Goal: Task Accomplishment & Management: Manage account settings

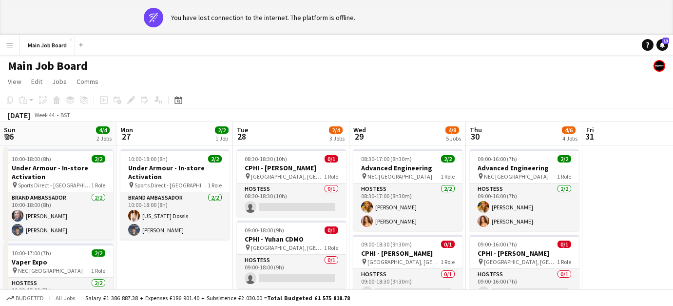
click at [11, 48] on app-icon "Menu" at bounding box center [10, 45] width 8 height 8
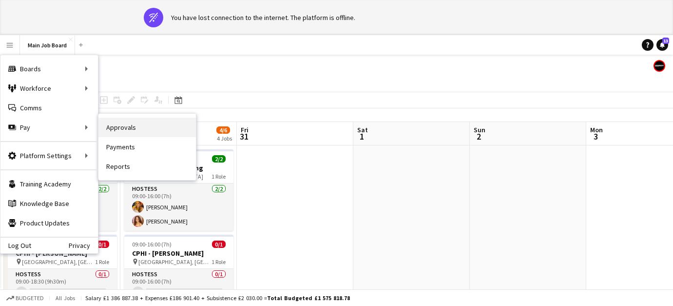
click at [161, 128] on link "Approvals" at bounding box center [147, 127] width 98 height 20
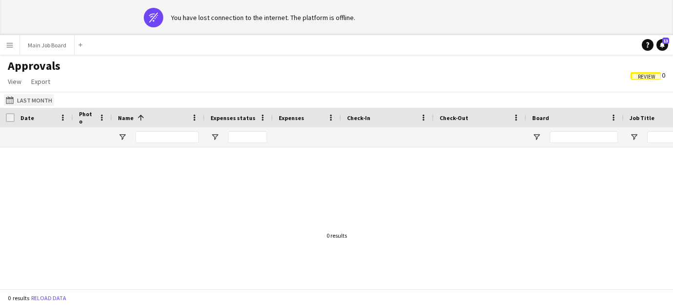
click at [27, 104] on button "Last Month Last Month" at bounding box center [29, 100] width 50 height 12
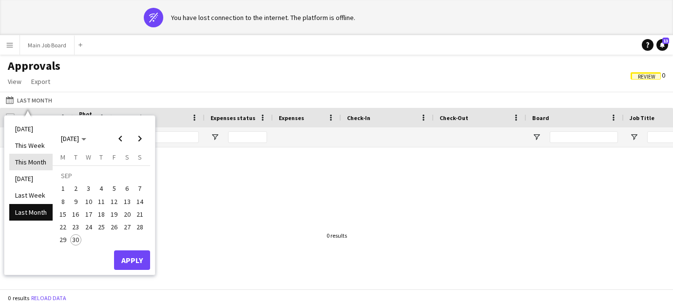
click at [41, 165] on li "This Month" at bounding box center [30, 162] width 43 height 17
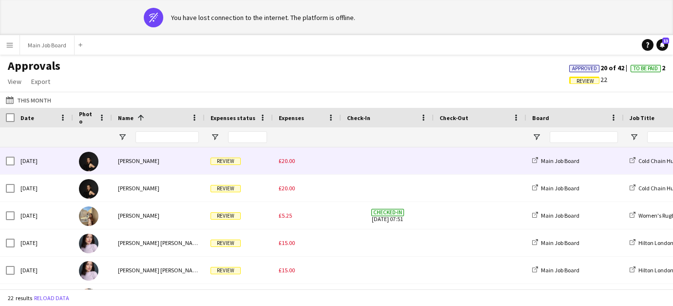
click at [283, 166] on div "£20.00" at bounding box center [307, 160] width 68 height 27
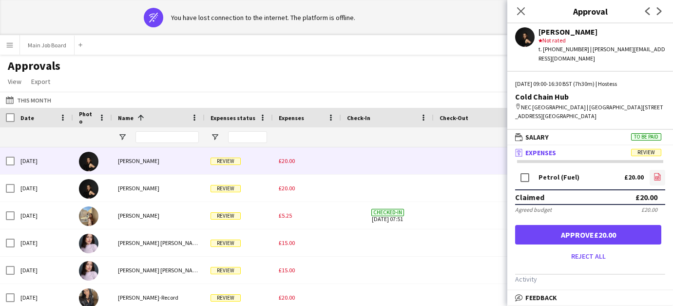
click at [656, 177] on icon "file-image" at bounding box center [658, 177] width 8 height 8
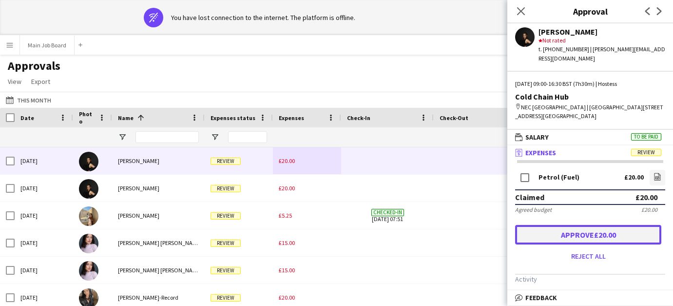
click at [573, 240] on button "Approve £20.00" at bounding box center [588, 235] width 146 height 20
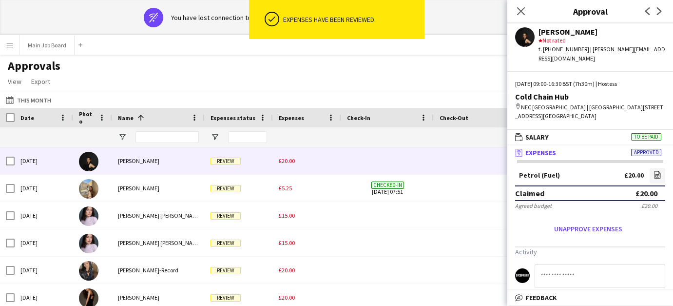
click at [297, 157] on div "£20.00" at bounding box center [307, 160] width 68 height 27
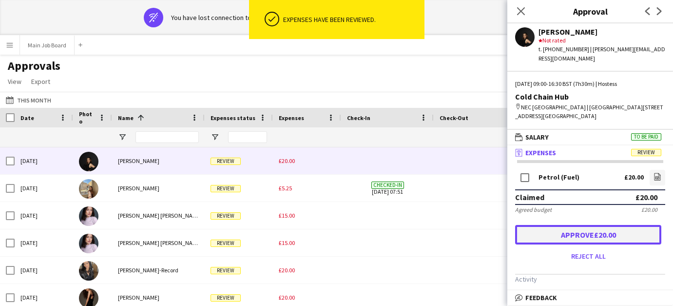
click at [602, 237] on button "Approve £20.00" at bounding box center [588, 235] width 146 height 20
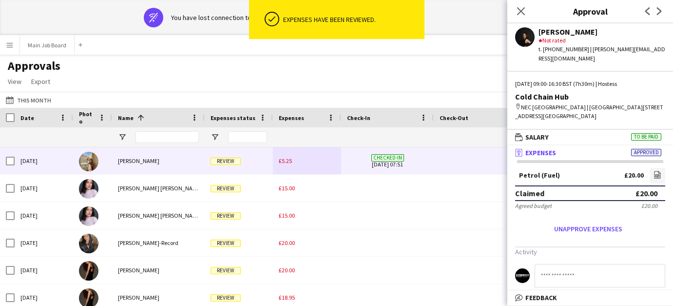
click at [294, 153] on div "£5.25" at bounding box center [307, 160] width 68 height 27
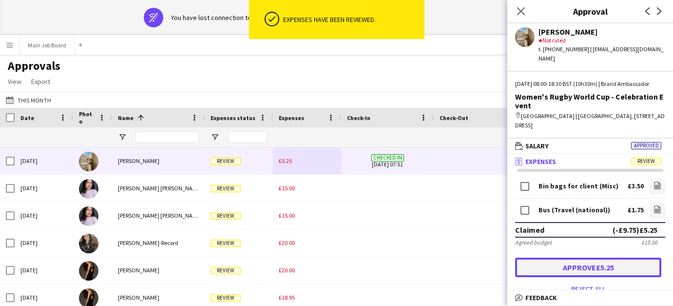
click at [574, 262] on button "Approve £5.25" at bounding box center [588, 267] width 146 height 20
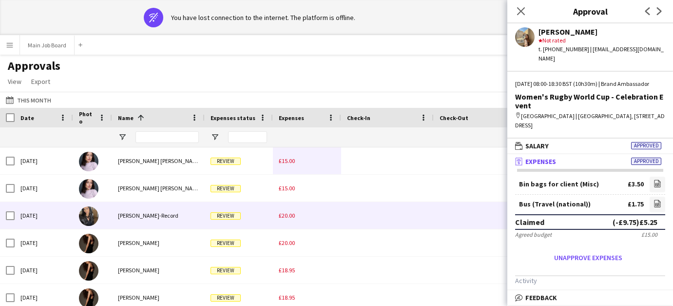
click at [287, 219] on span "£20.00" at bounding box center [287, 215] width 16 height 7
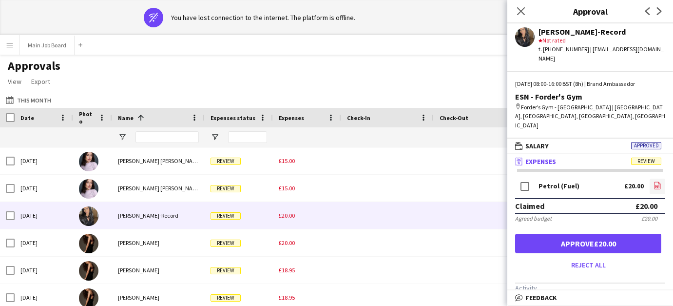
click at [663, 178] on link "file-image" at bounding box center [658, 186] width 16 height 16
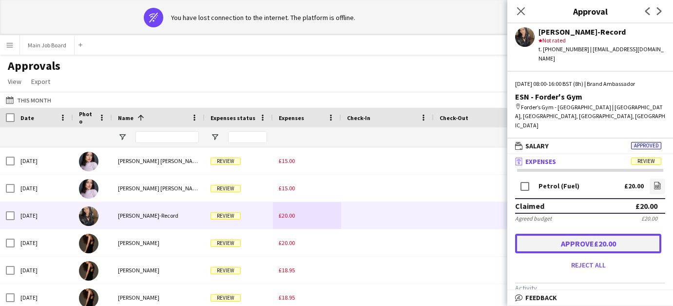
click at [579, 235] on button "Approve £20.00" at bounding box center [588, 244] width 146 height 20
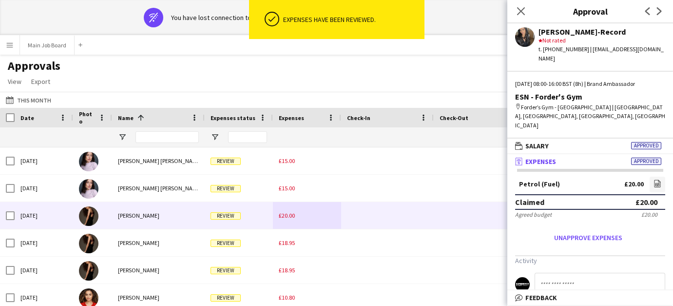
click at [288, 214] on span "£20.00" at bounding box center [287, 215] width 16 height 7
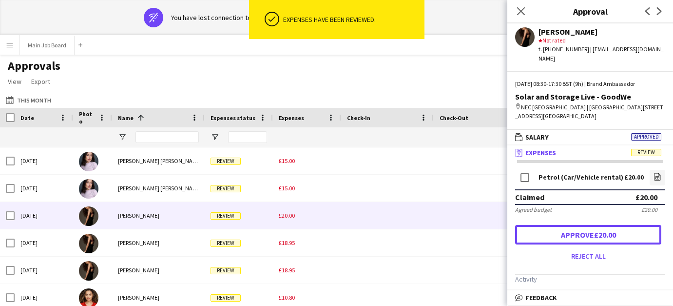
click at [563, 228] on button "Approve £20.00" at bounding box center [588, 235] width 146 height 20
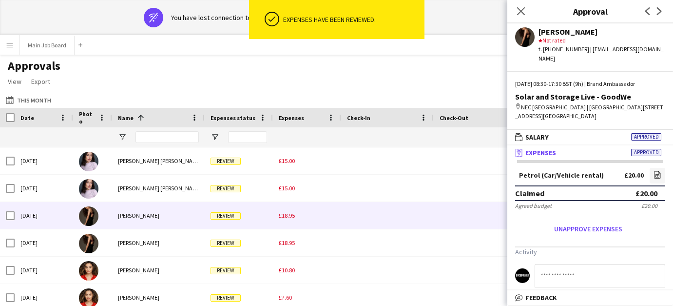
click at [294, 219] on div "£18.95" at bounding box center [307, 215] width 68 height 27
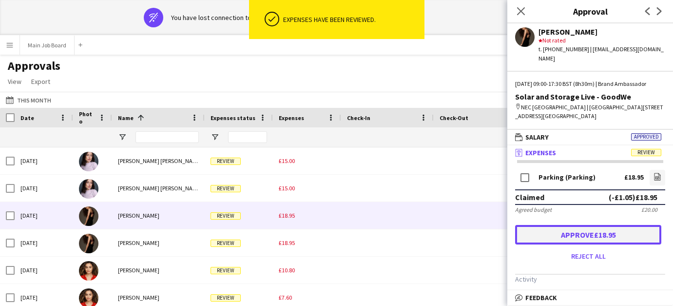
click at [584, 230] on button "Approve £18.95" at bounding box center [588, 235] width 146 height 20
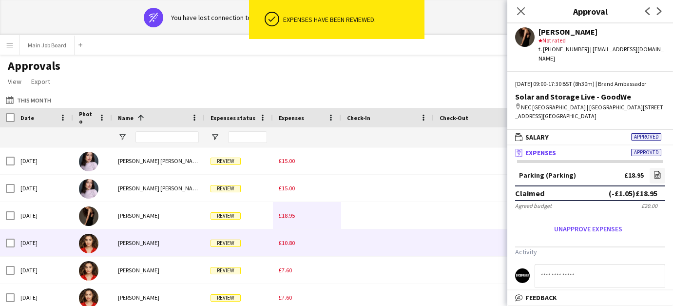
click at [288, 251] on div "£10.80" at bounding box center [307, 242] width 68 height 27
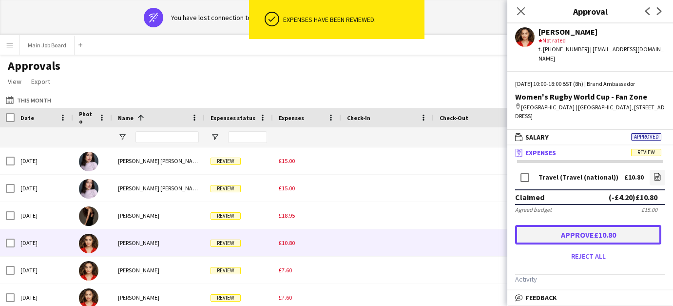
click at [547, 230] on button "Approve £10.80" at bounding box center [588, 235] width 146 height 20
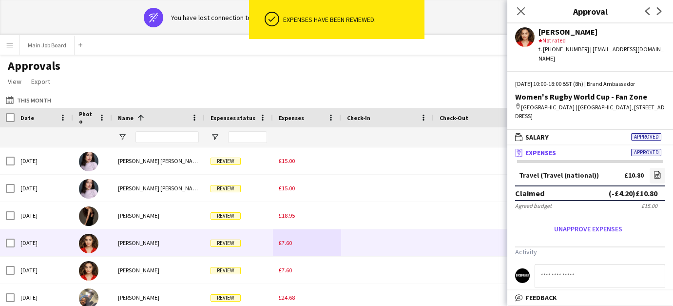
click at [287, 247] on div "£7.60" at bounding box center [307, 242] width 68 height 27
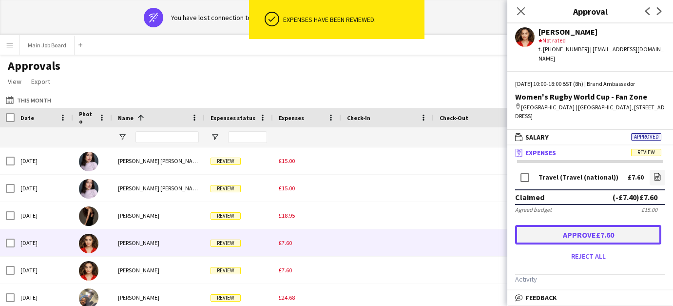
click at [580, 228] on button "Approve £7.60" at bounding box center [588, 235] width 146 height 20
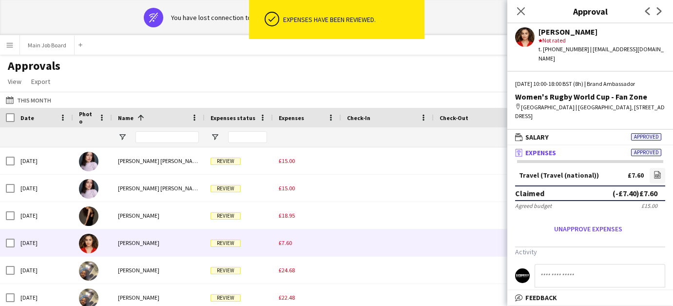
click at [284, 249] on div "£7.60" at bounding box center [307, 242] width 68 height 27
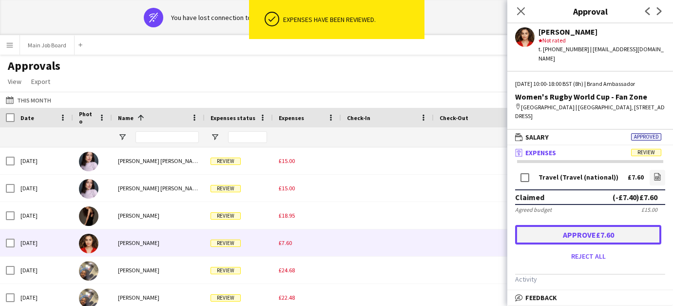
click at [547, 230] on button "Approve £7.60" at bounding box center [588, 235] width 146 height 20
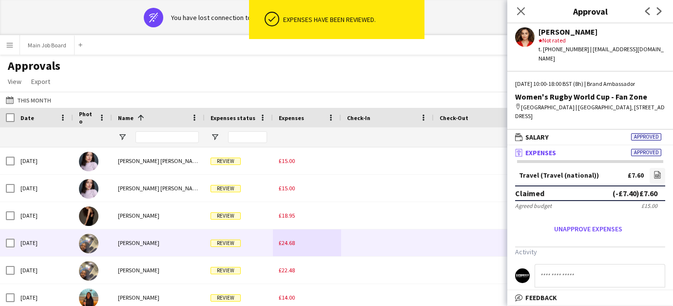
click at [285, 251] on div "£24.68" at bounding box center [307, 242] width 68 height 27
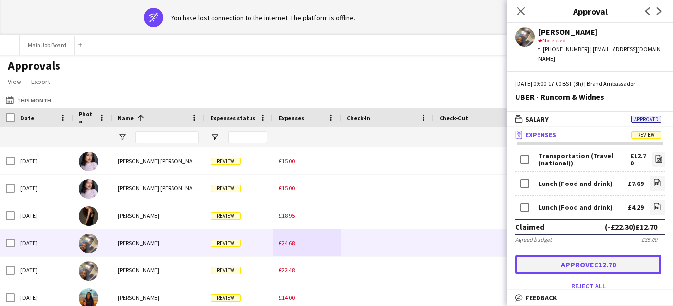
click at [547, 254] on button "Approve £12.70" at bounding box center [588, 264] width 146 height 20
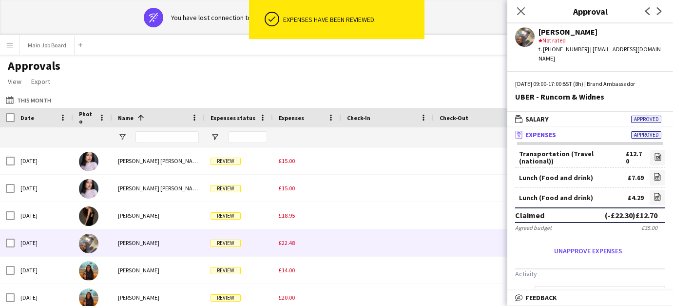
click at [290, 242] on span "£22.48" at bounding box center [287, 242] width 16 height 7
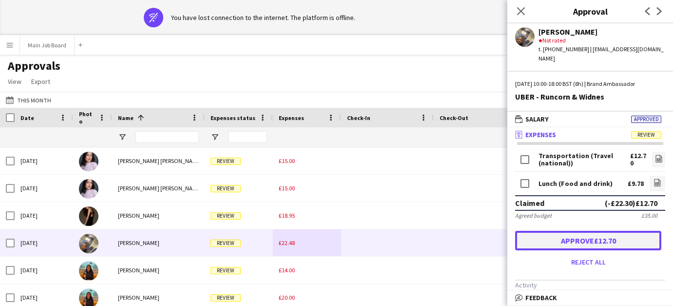
click at [534, 232] on button "Approve £12.70" at bounding box center [588, 241] width 146 height 20
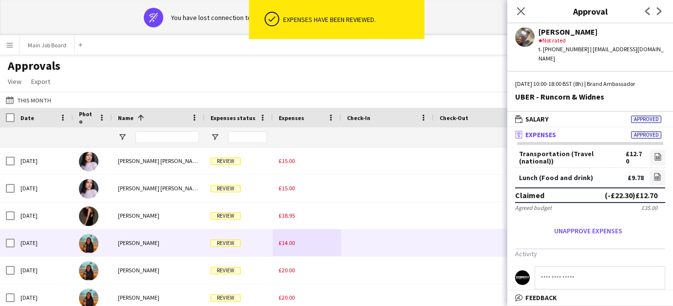
click at [292, 247] on div "£14.00" at bounding box center [307, 242] width 68 height 27
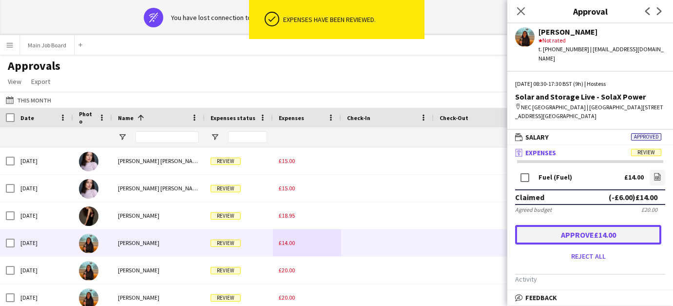
click at [553, 231] on button "Approve £14.00" at bounding box center [588, 235] width 146 height 20
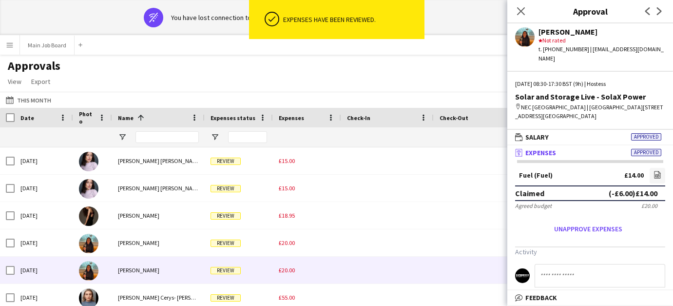
click at [287, 273] on span "£20.00" at bounding box center [287, 269] width 16 height 7
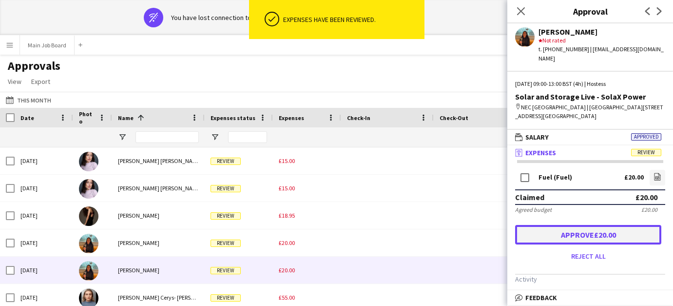
click at [574, 225] on button "Approve £20.00" at bounding box center [588, 235] width 146 height 20
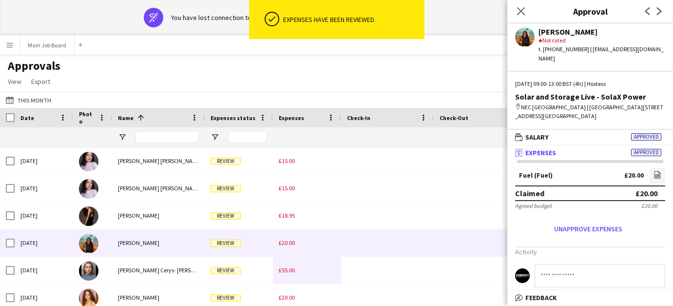
click at [285, 243] on span "£20.00" at bounding box center [287, 242] width 16 height 7
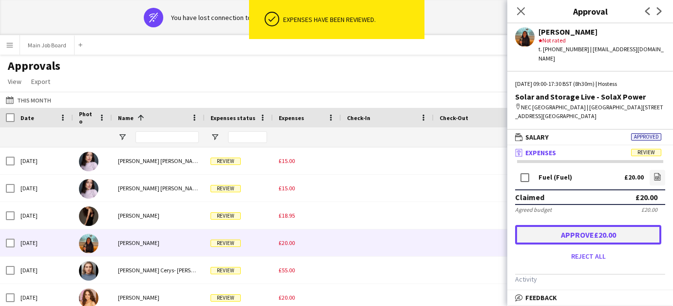
click at [564, 225] on button "Approve £20.00" at bounding box center [588, 235] width 146 height 20
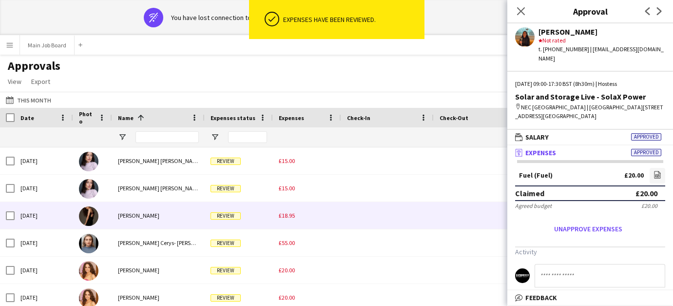
click at [293, 215] on span "£18.95" at bounding box center [287, 215] width 16 height 7
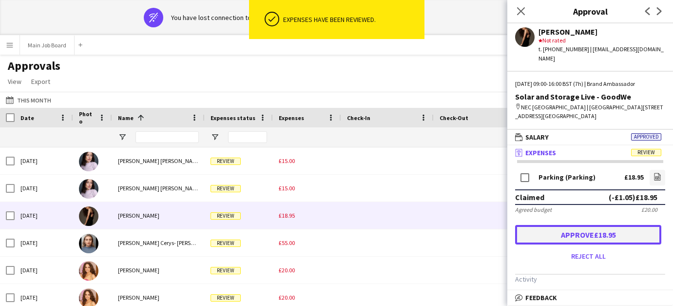
click at [557, 232] on button "Approve £18.95" at bounding box center [588, 235] width 146 height 20
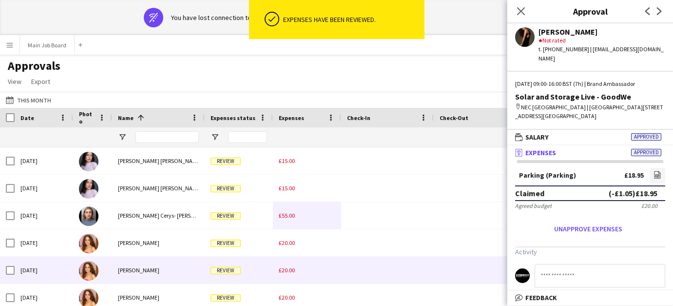
click at [285, 276] on div "£20.00" at bounding box center [307, 269] width 68 height 27
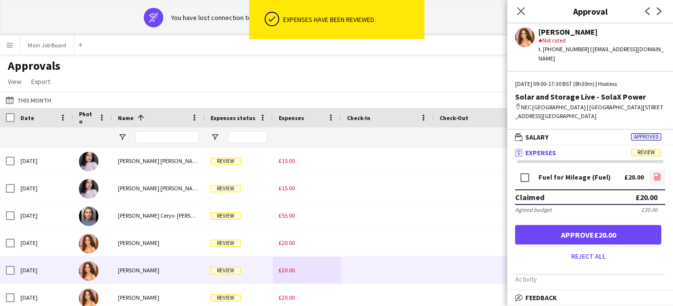
click at [655, 173] on icon "file-image" at bounding box center [658, 177] width 8 height 8
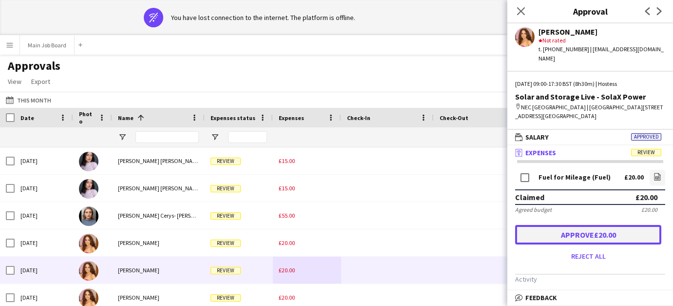
click at [592, 229] on button "Approve £20.00" at bounding box center [588, 235] width 146 height 20
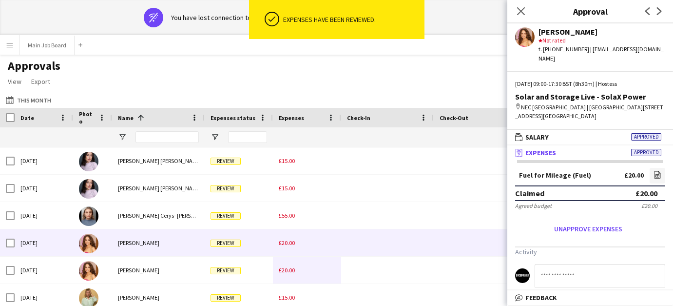
click at [290, 247] on div "£20.00" at bounding box center [307, 242] width 68 height 27
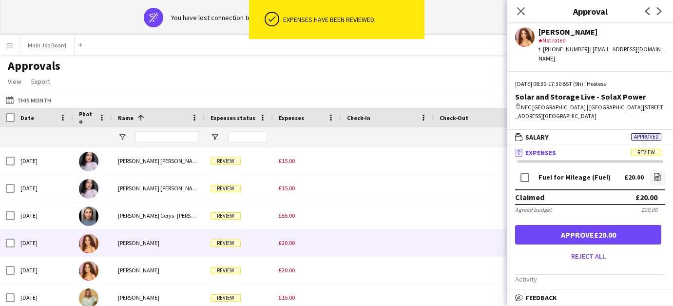
click at [656, 178] on div "Fuel for Mileage (Fuel) £20.00 file-image" at bounding box center [590, 178] width 150 height 21
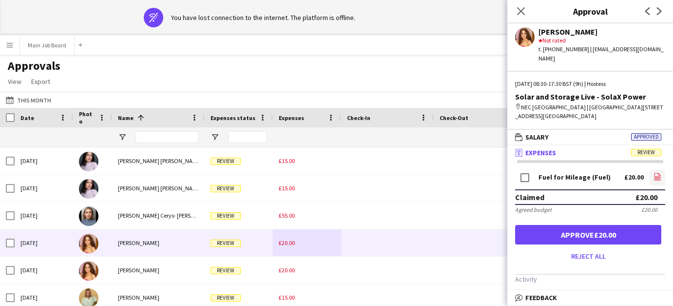
click at [655, 173] on icon "file-image" at bounding box center [658, 177] width 8 height 8
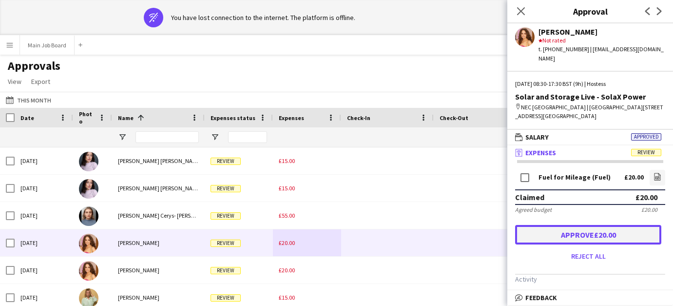
click at [601, 229] on button "Approve £20.00" at bounding box center [588, 235] width 146 height 20
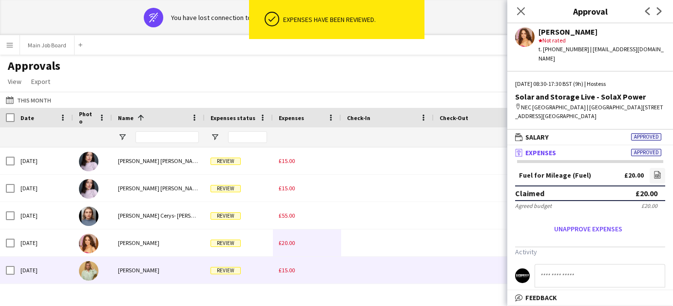
click at [302, 276] on div "£15.00" at bounding box center [307, 269] width 68 height 27
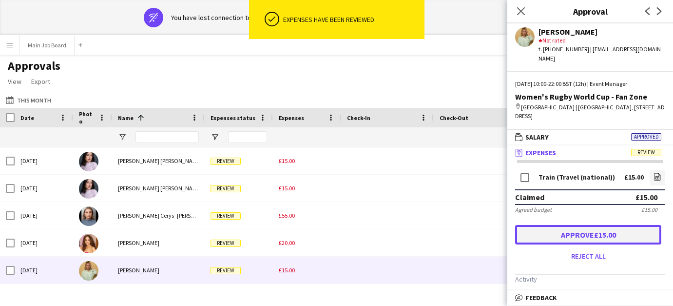
click at [645, 225] on button "Approve £15.00" at bounding box center [588, 235] width 146 height 20
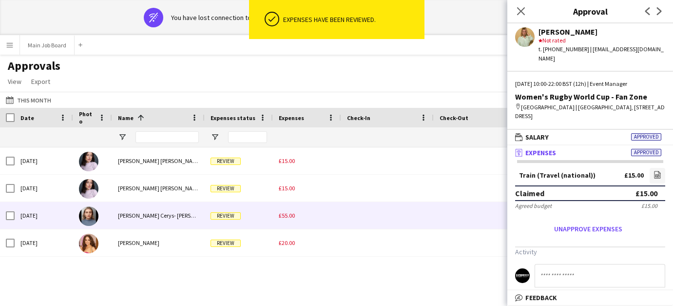
click at [316, 212] on div "£55.00" at bounding box center [307, 215] width 68 height 27
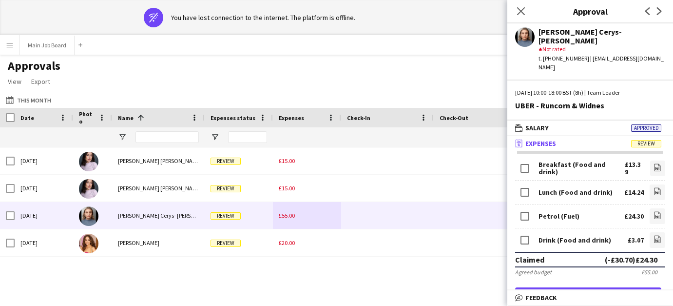
click at [555, 287] on button "Approve £24.30" at bounding box center [588, 297] width 146 height 20
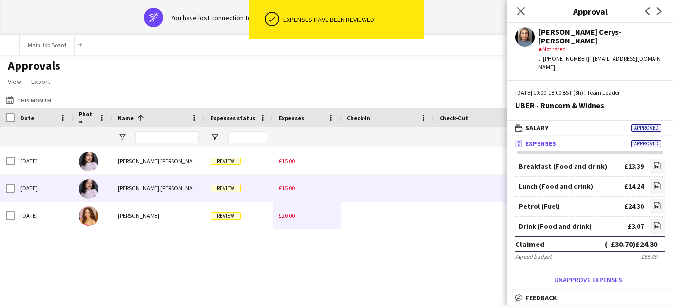
click at [299, 180] on div "£15.00" at bounding box center [307, 188] width 68 height 27
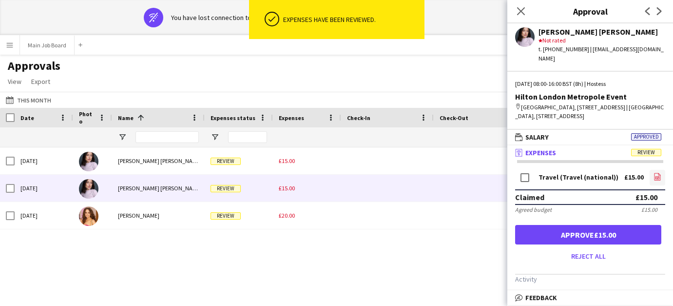
click at [661, 178] on icon "file-image" at bounding box center [658, 177] width 8 height 8
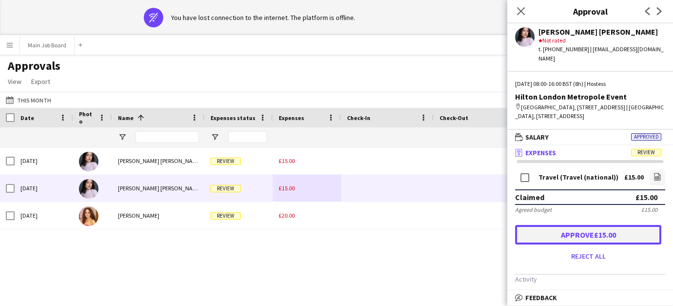
click at [601, 230] on button "Approve £15.00" at bounding box center [588, 235] width 146 height 20
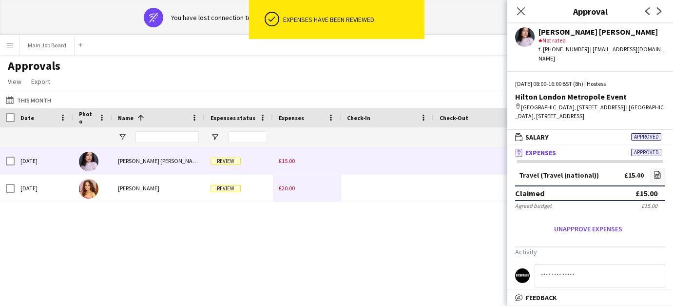
click at [290, 166] on div "£15.00" at bounding box center [307, 160] width 68 height 27
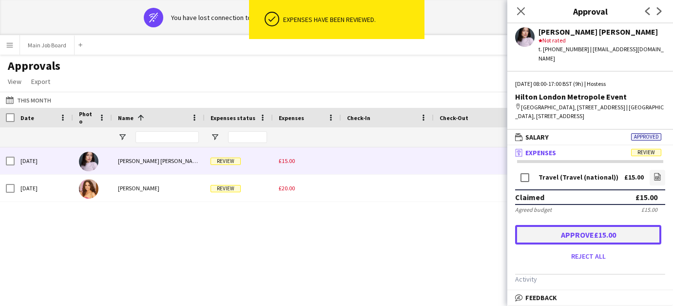
click at [578, 232] on button "Approve £15.00" at bounding box center [588, 235] width 146 height 20
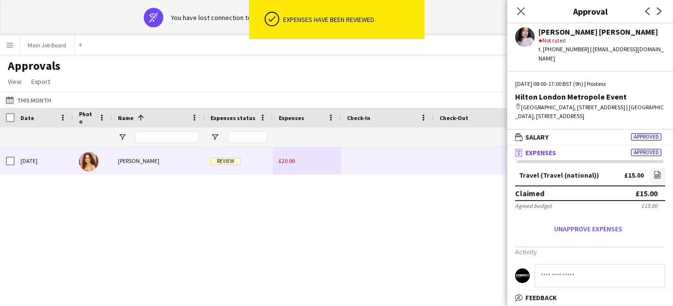
click at [294, 165] on div "£20.00" at bounding box center [307, 160] width 68 height 27
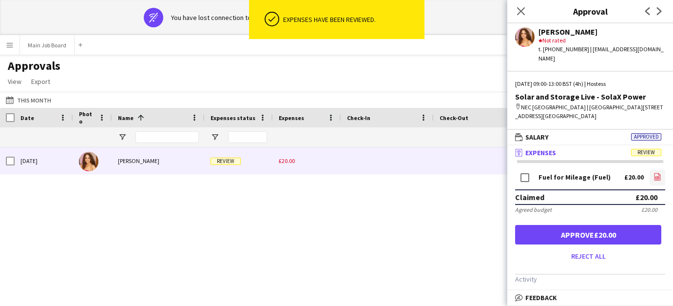
click at [657, 173] on icon "file-image" at bounding box center [658, 177] width 8 height 8
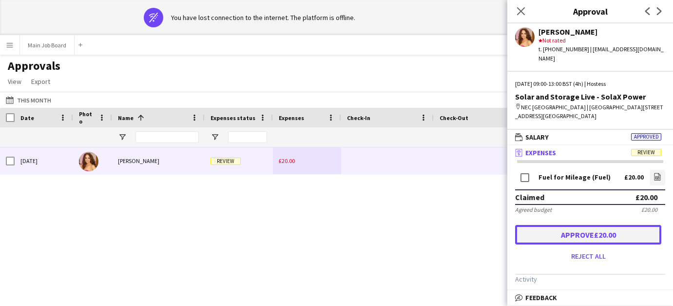
click at [547, 228] on button "Approve £20.00" at bounding box center [588, 235] width 146 height 20
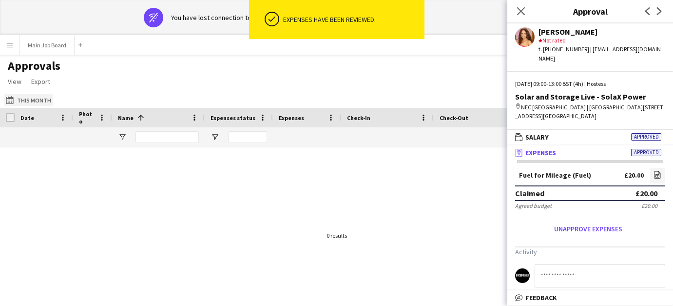
click at [35, 104] on button "Last Month This Month" at bounding box center [28, 100] width 49 height 12
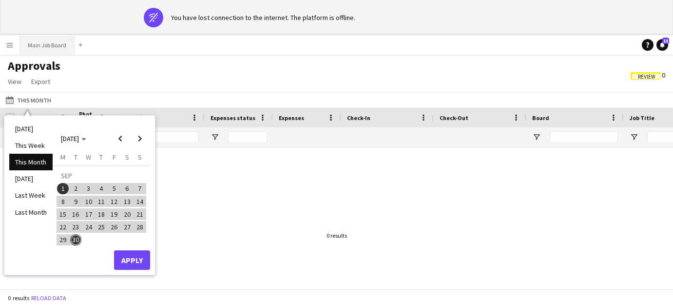
click at [45, 45] on button "Main Job Board Close" at bounding box center [47, 45] width 55 height 19
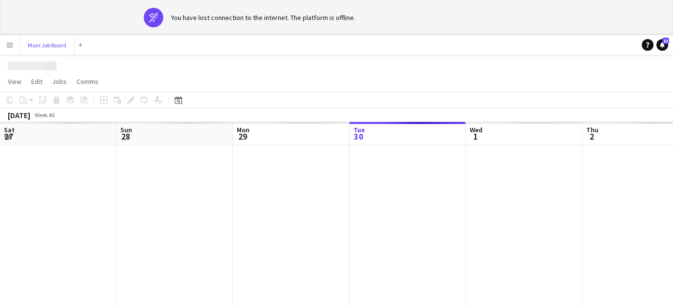
scroll to position [0, 233]
